Goal: Navigation & Orientation: Find specific page/section

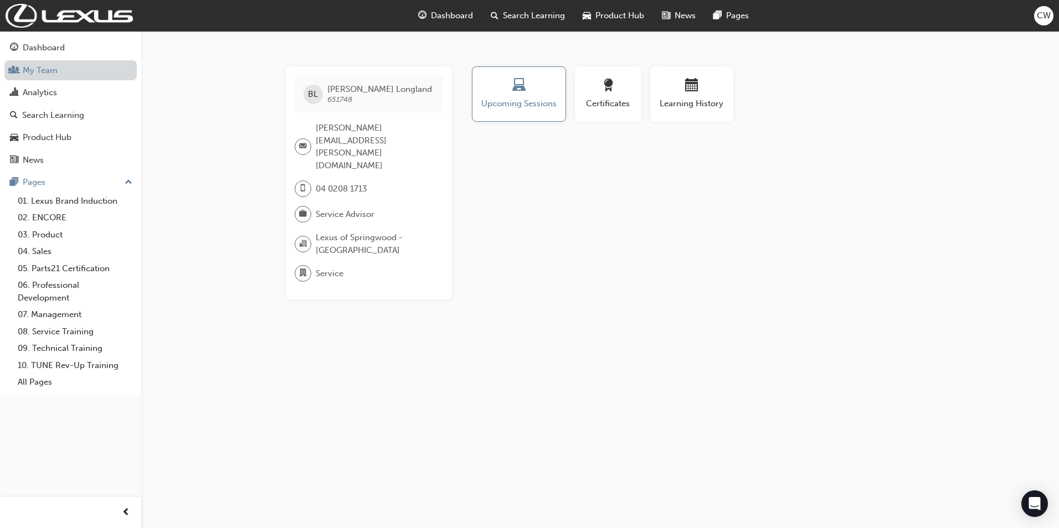
click at [44, 71] on link "My Team" at bounding box center [70, 70] width 132 height 20
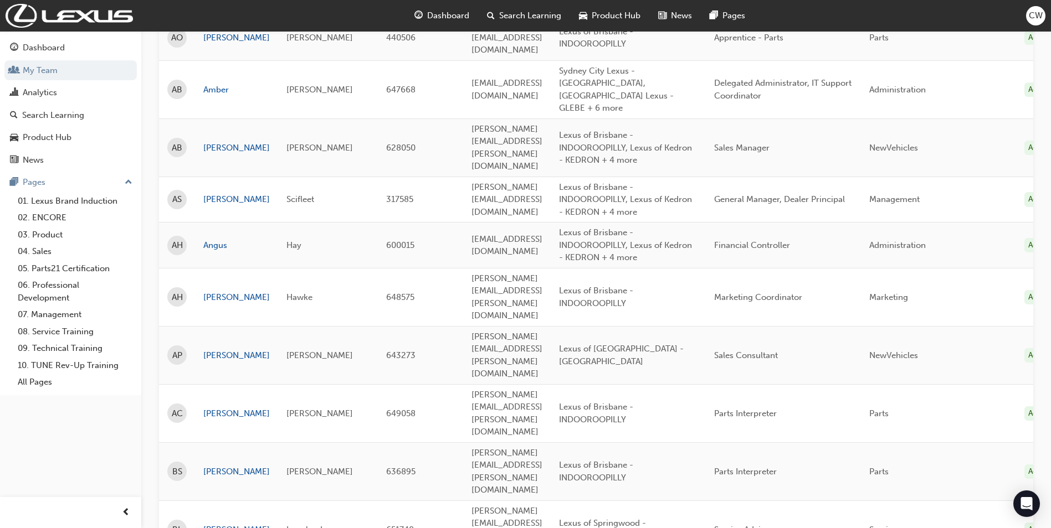
scroll to position [498, 0]
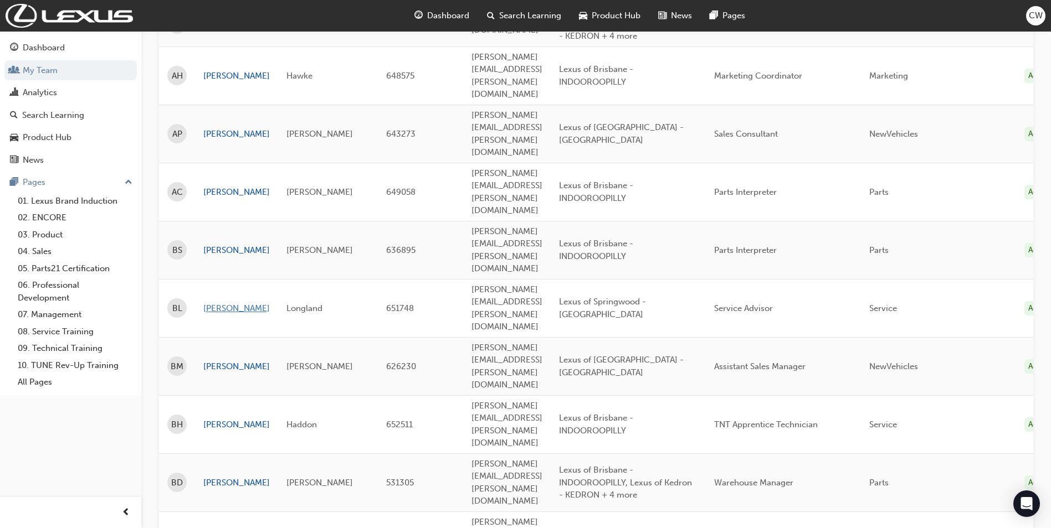
click at [219, 302] on link "[PERSON_NAME]" at bounding box center [236, 308] width 66 height 13
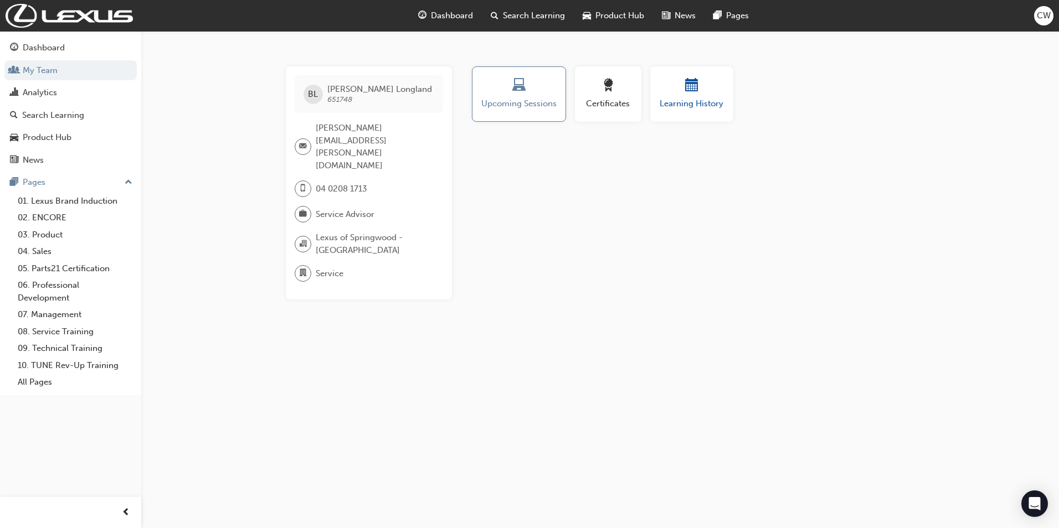
click at [711, 94] on div "button" at bounding box center [691, 87] width 66 height 17
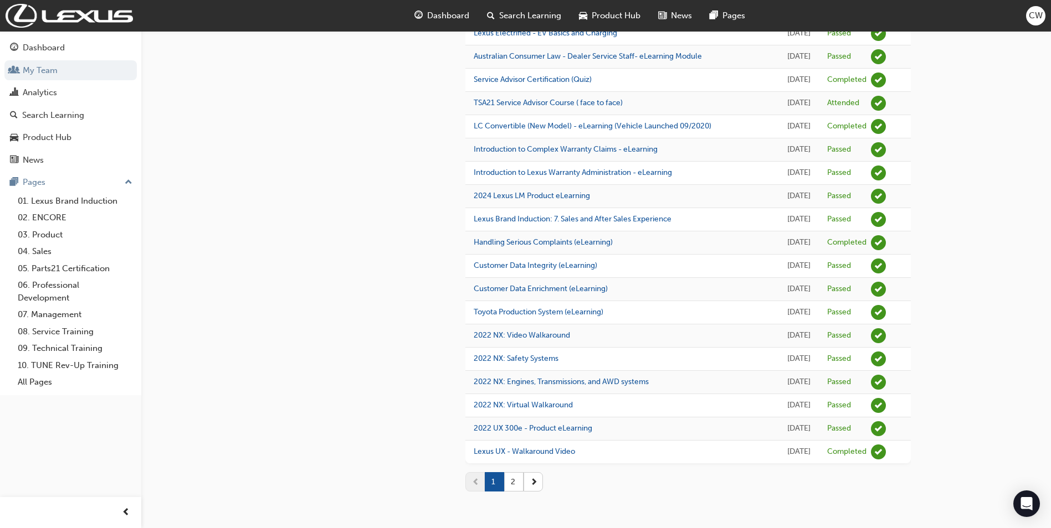
scroll to position [1058, 0]
click at [513, 486] on button "2" at bounding box center [513, 481] width 19 height 19
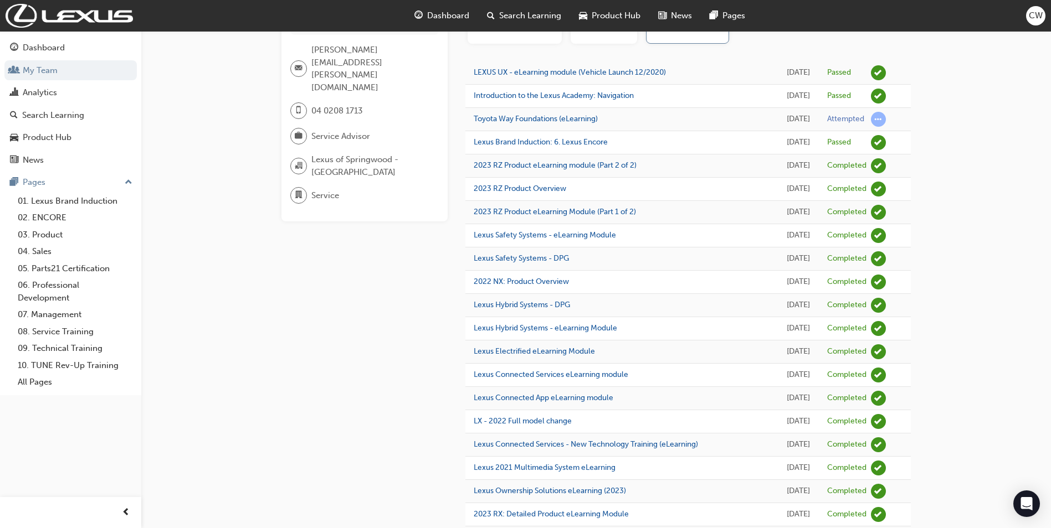
scroll to position [0, 0]
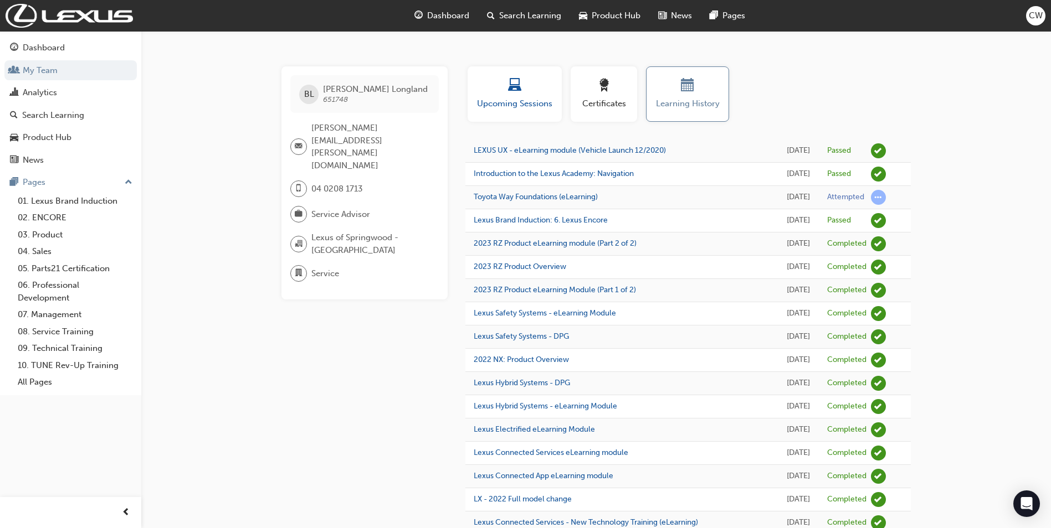
click at [513, 96] on div "Upcoming Sessions" at bounding box center [515, 95] width 78 height 32
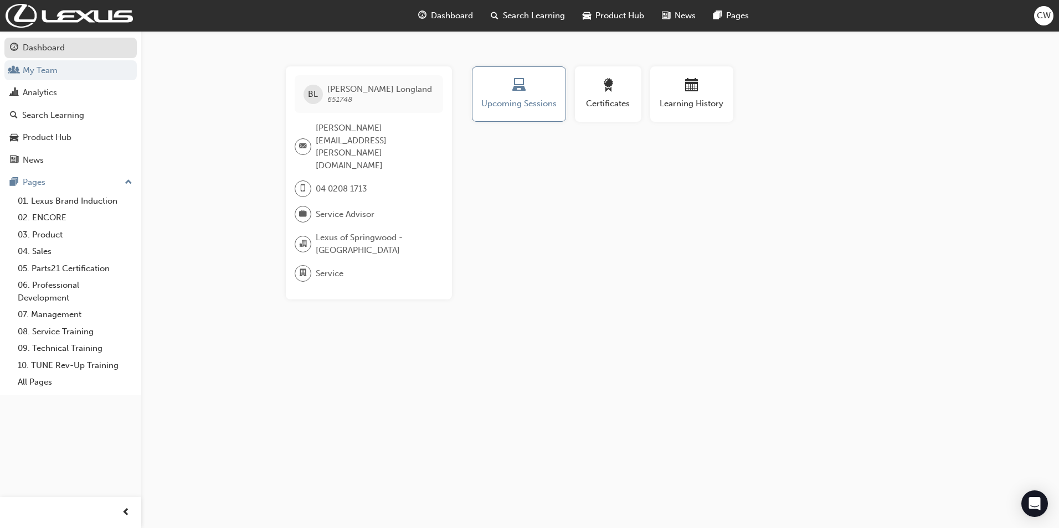
click at [37, 49] on div "Dashboard" at bounding box center [44, 48] width 42 height 13
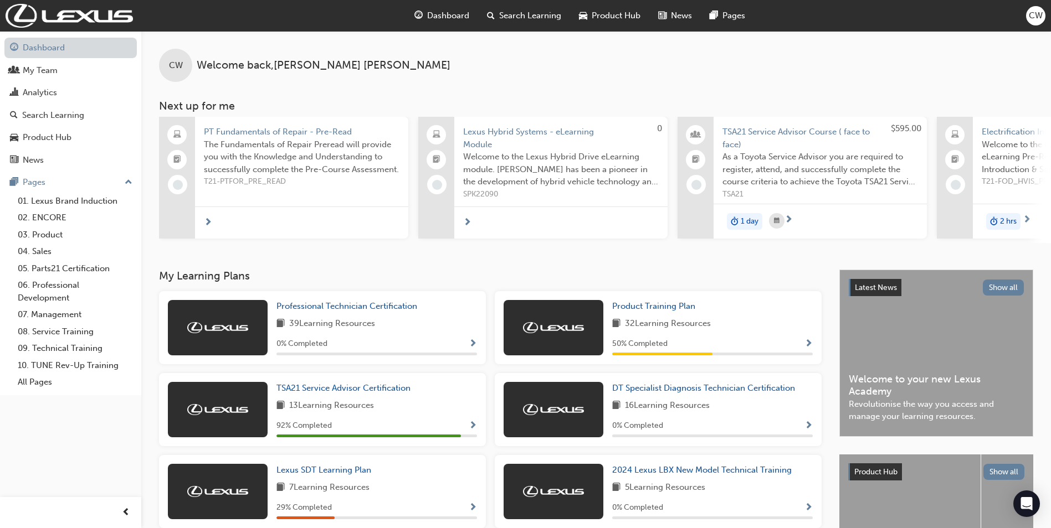
click at [47, 48] on link "Dashboard" at bounding box center [70, 48] width 132 height 20
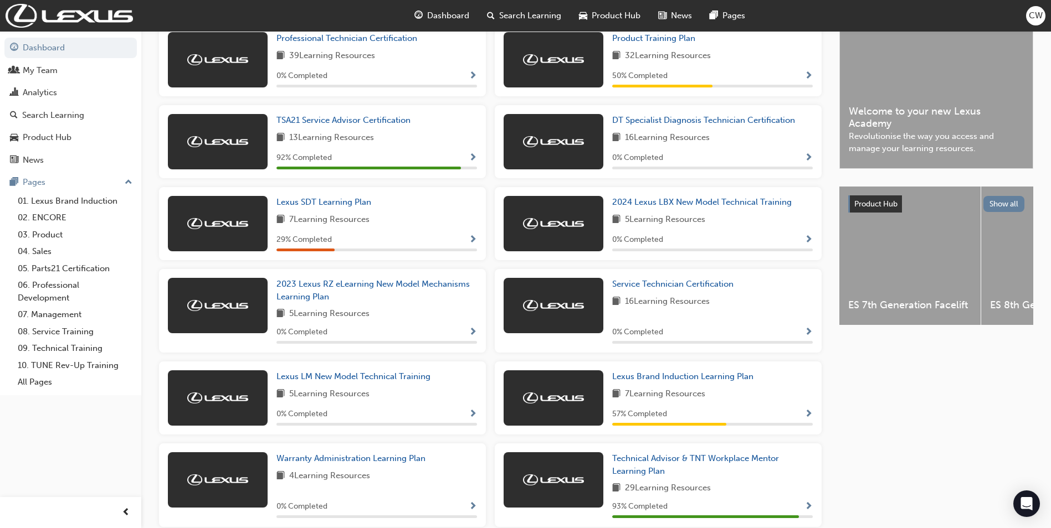
scroll to position [490, 0]
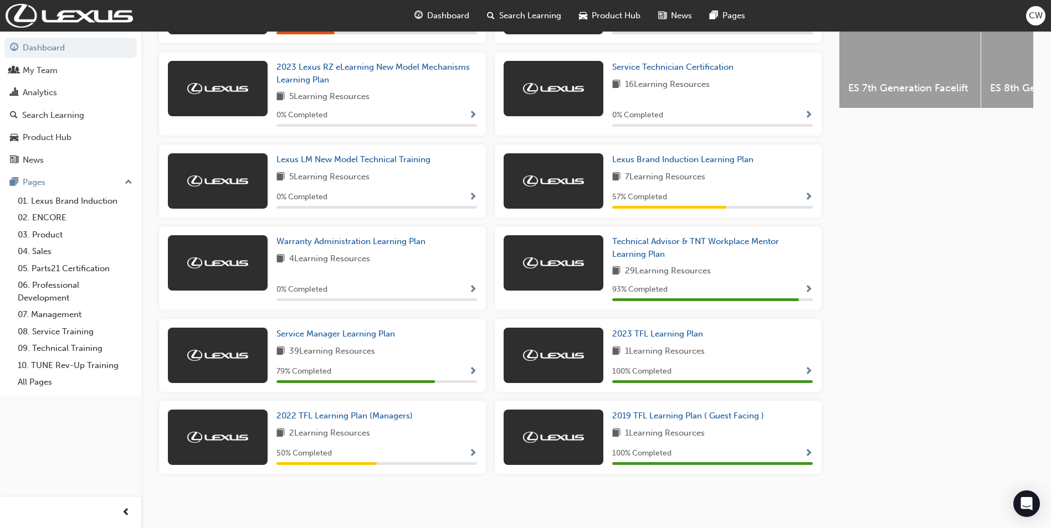
click at [238, 359] on img at bounding box center [217, 355] width 61 height 11
click at [328, 333] on span "Service Manager Learning Plan" at bounding box center [335, 334] width 119 height 10
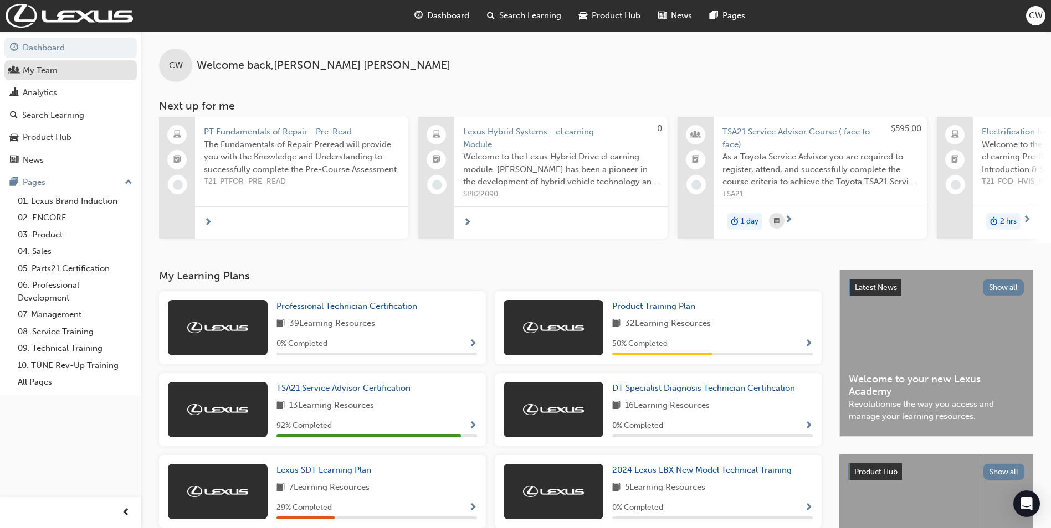
click at [35, 70] on div "My Team" at bounding box center [40, 70] width 35 height 13
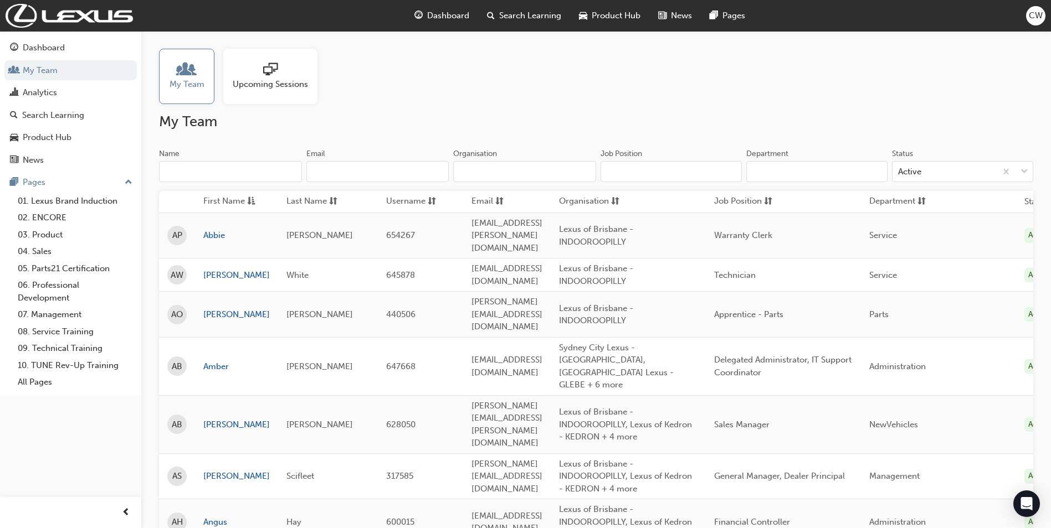
click at [278, 78] on span "Upcoming Sessions" at bounding box center [270, 84] width 75 height 13
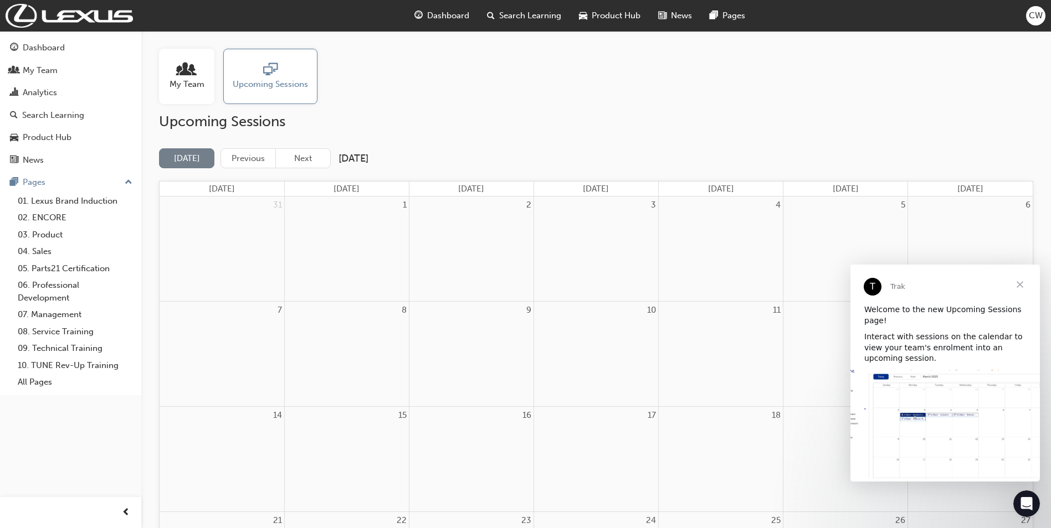
click at [1018, 282] on span "Close" at bounding box center [1020, 285] width 40 height 40
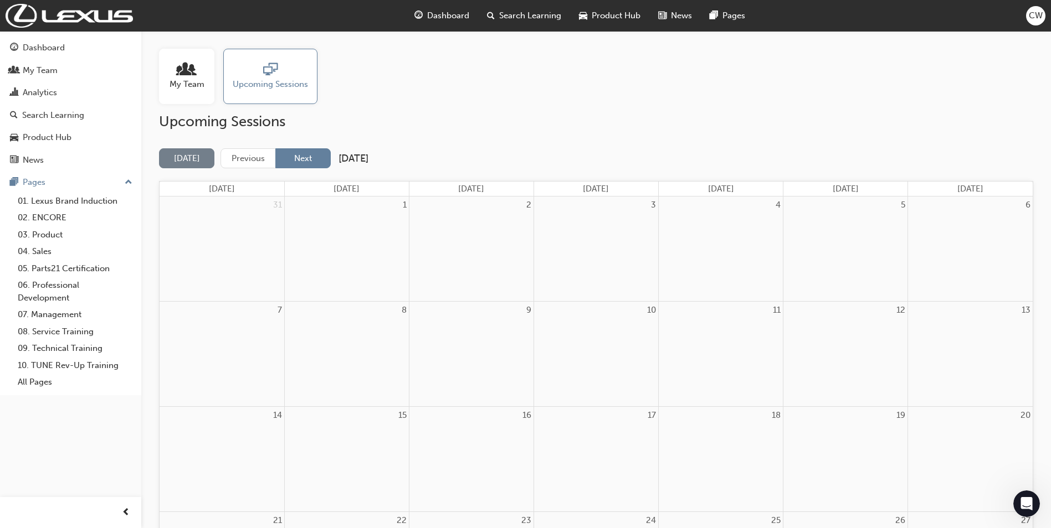
click at [317, 156] on button "Next" at bounding box center [302, 158] width 55 height 20
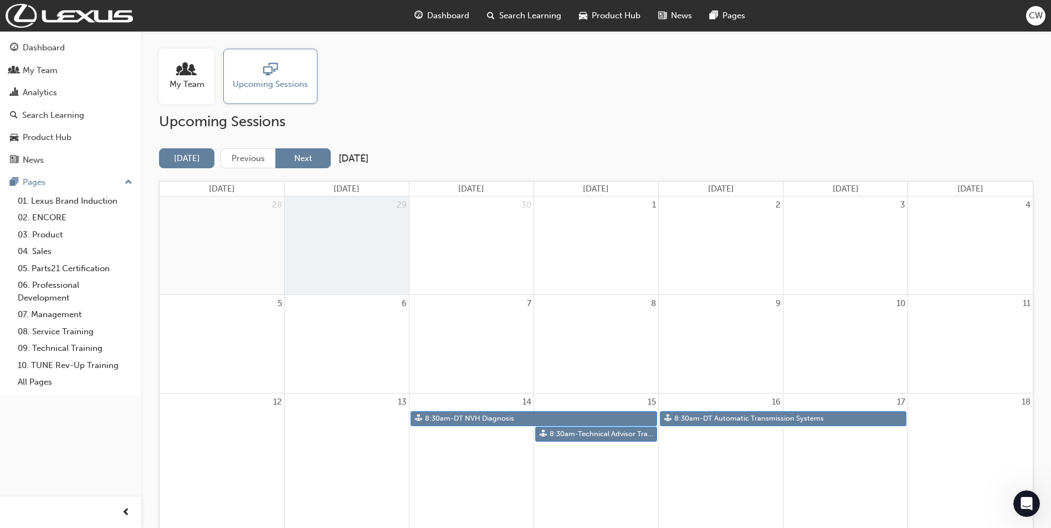
click at [301, 156] on button "Next" at bounding box center [302, 158] width 55 height 20
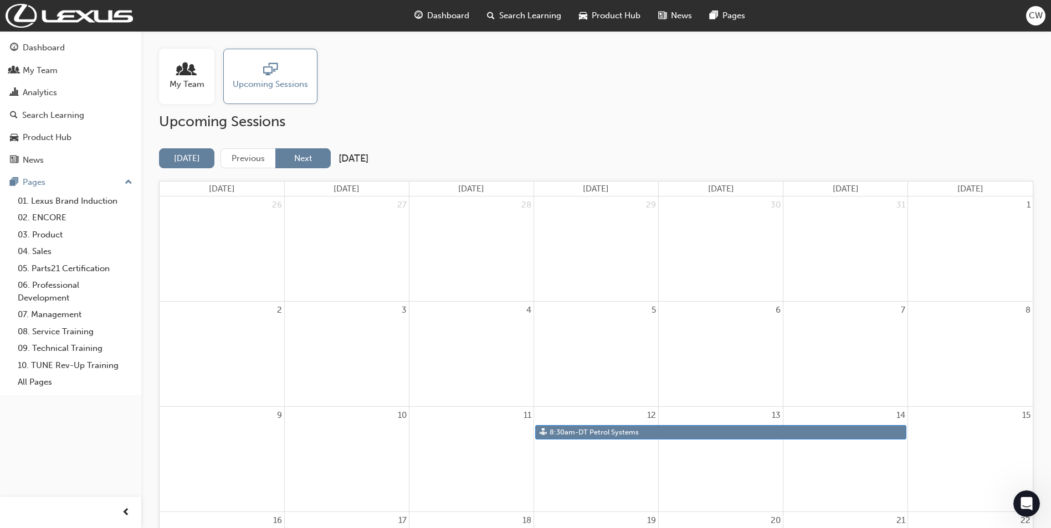
click at [321, 159] on button "Next" at bounding box center [302, 158] width 55 height 20
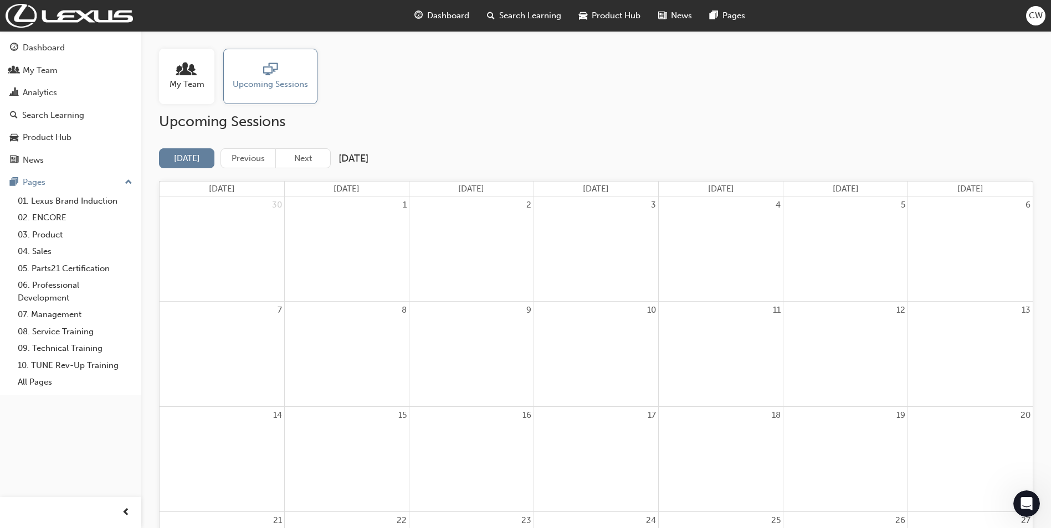
click at [321, 159] on button "Next" at bounding box center [302, 158] width 55 height 20
